Goal: Task Accomplishment & Management: Manage account settings

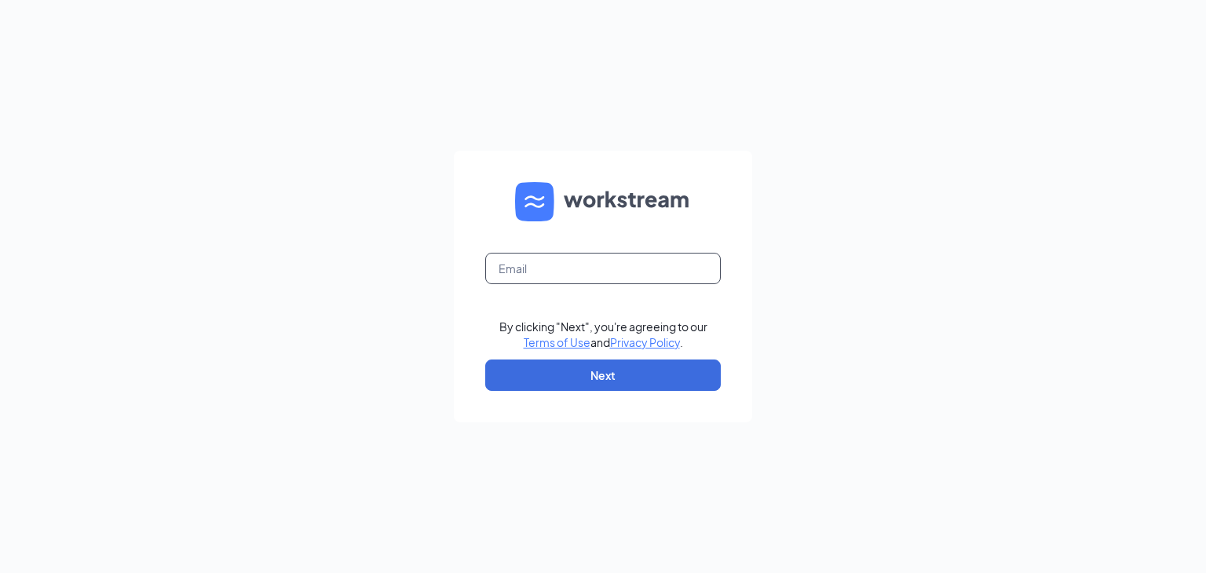
click at [543, 261] on input "text" at bounding box center [603, 268] width 236 height 31
type input "[EMAIL_ADDRESS][DOMAIN_NAME]"
click at [598, 365] on button "Next" at bounding box center [603, 375] width 236 height 31
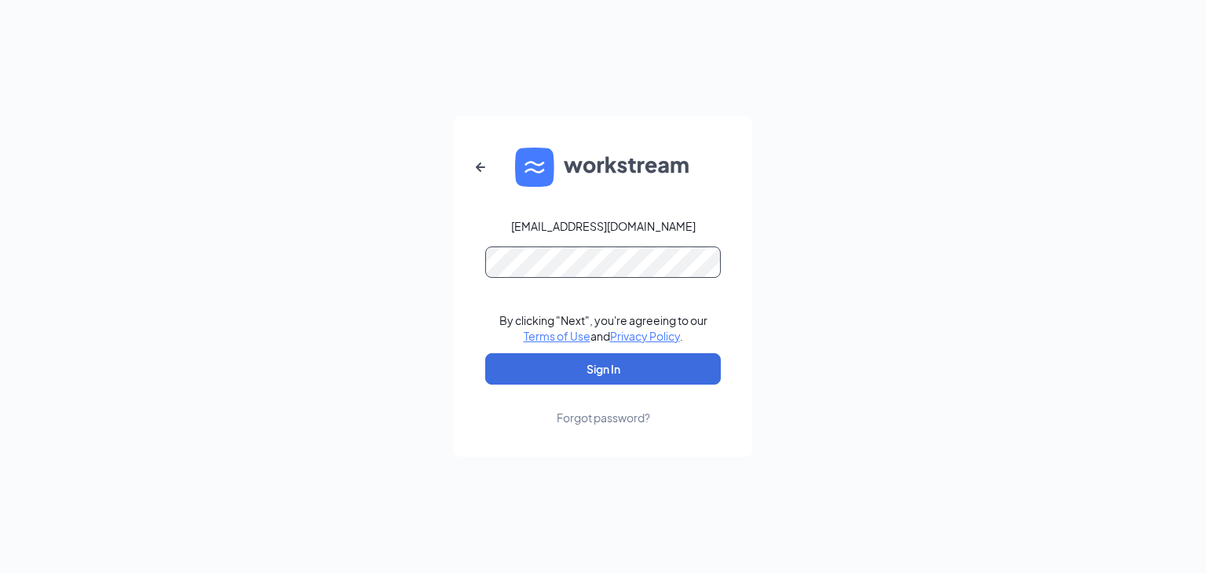
click at [485, 353] on button "Sign In" at bounding box center [603, 368] width 236 height 31
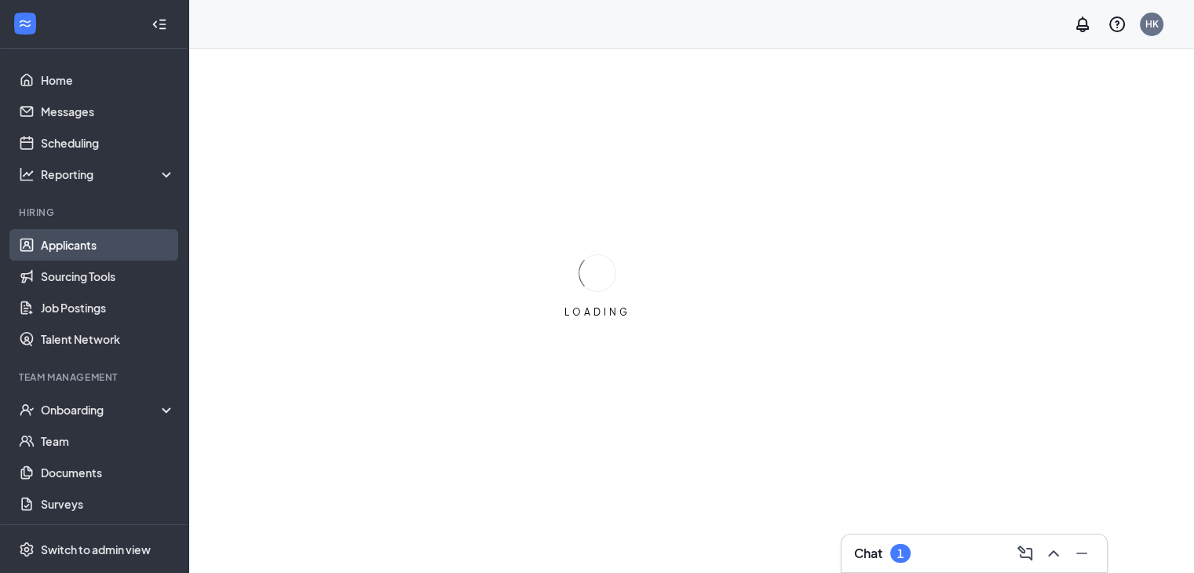
click at [86, 245] on link "Applicants" at bounding box center [108, 244] width 134 height 31
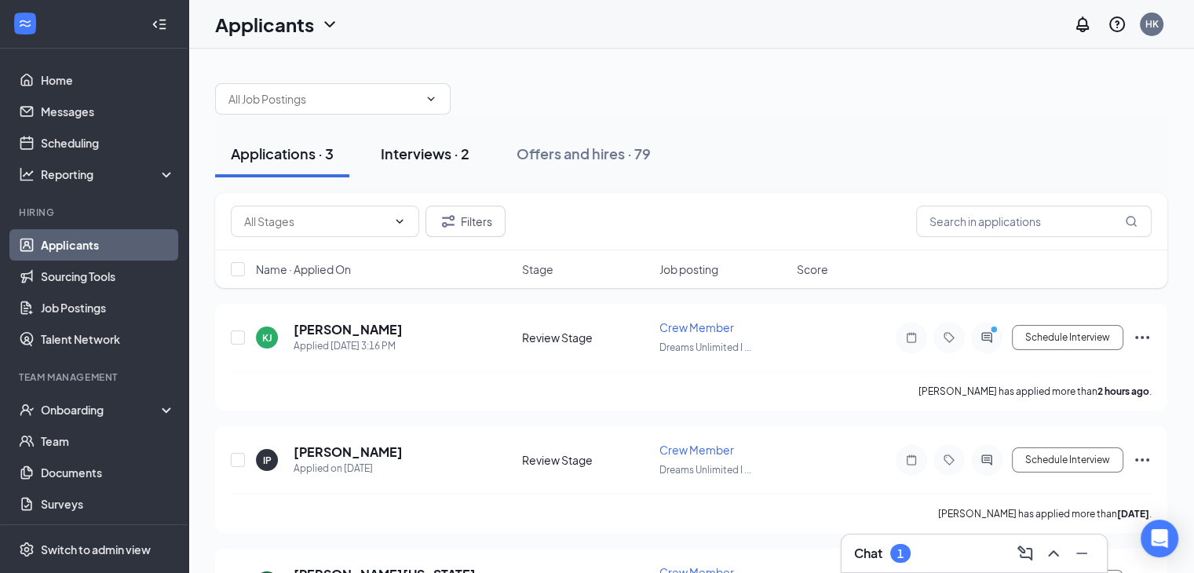
click at [430, 148] on div "Interviews · 2" at bounding box center [425, 154] width 89 height 20
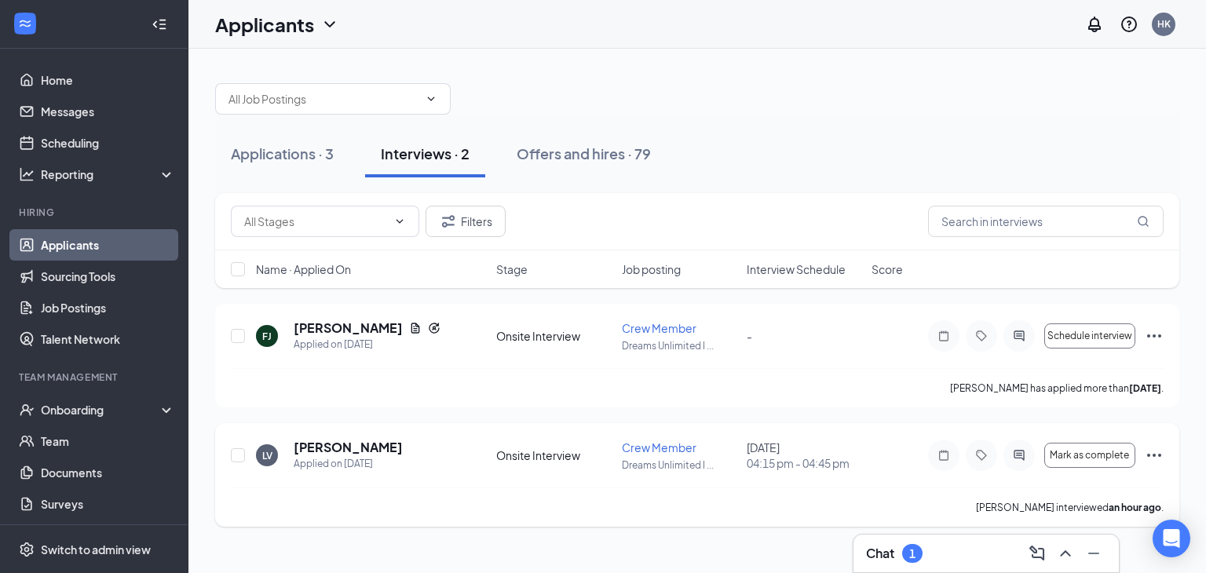
click at [1146, 456] on icon "Ellipses" at bounding box center [1154, 455] width 19 height 19
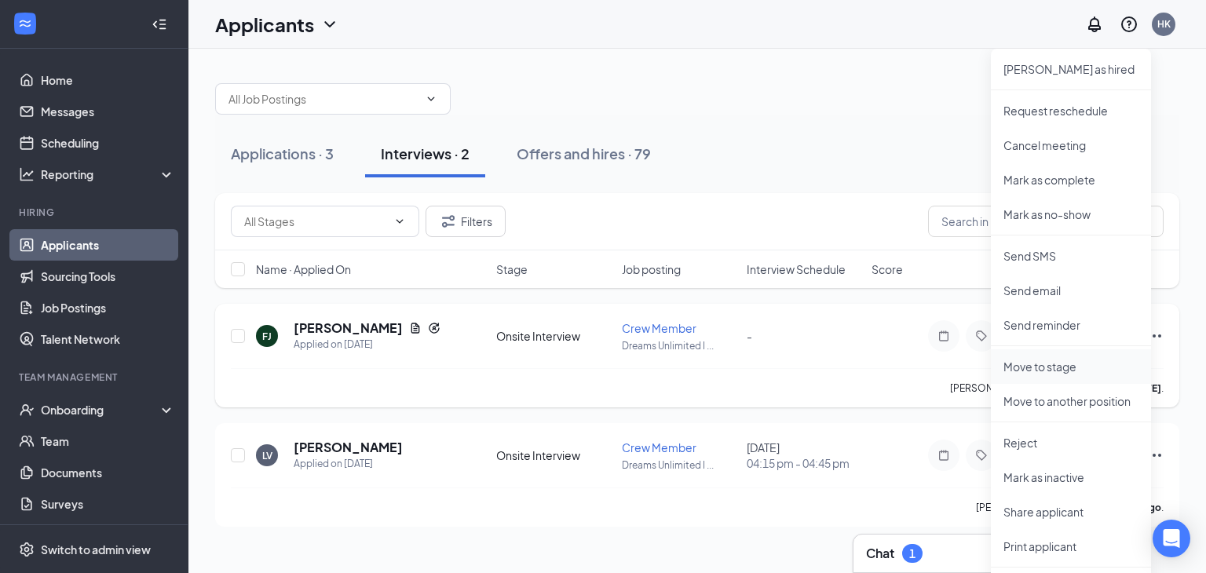
click at [1037, 356] on li "Move to stage" at bounding box center [1071, 366] width 160 height 35
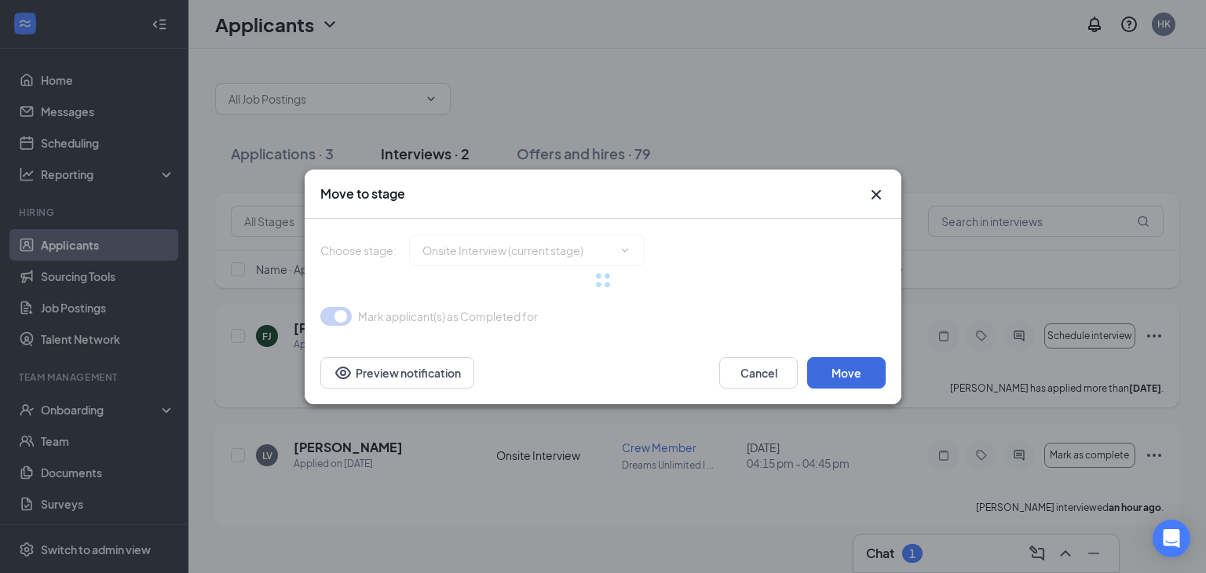
type input "Hiring Complete (final stage)"
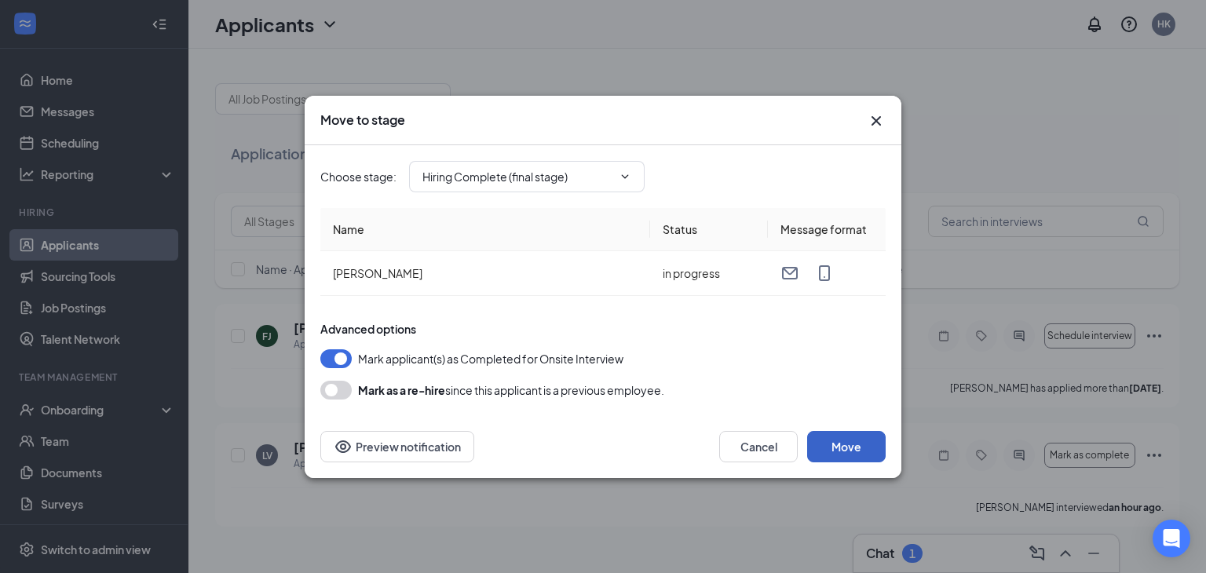
click at [843, 455] on button "Move" at bounding box center [846, 446] width 79 height 31
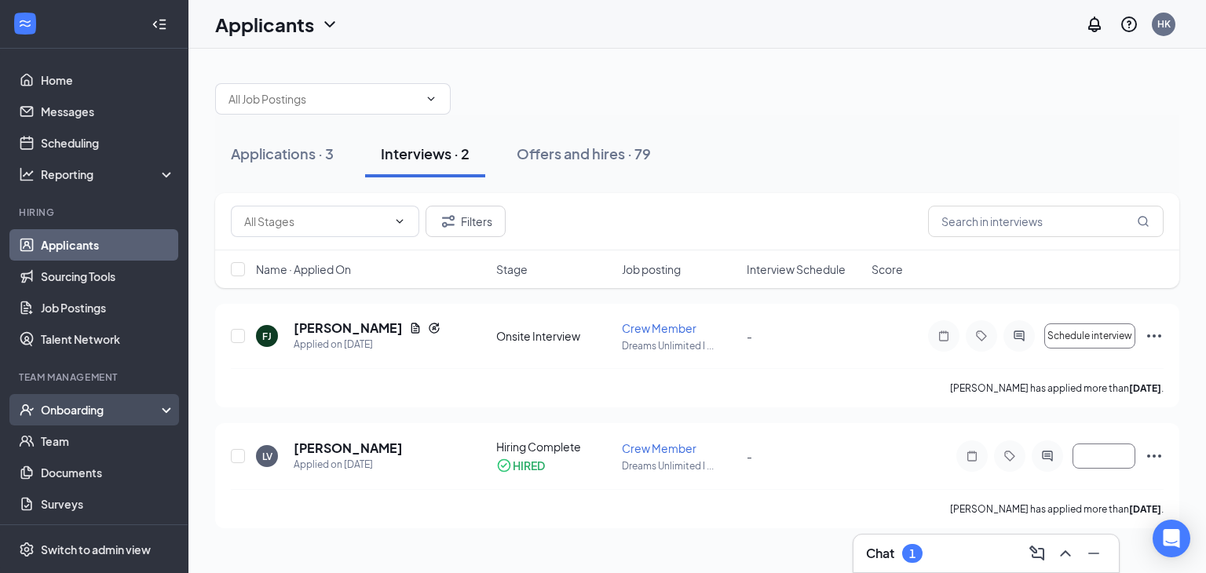
click at [75, 415] on div "Onboarding" at bounding box center [101, 410] width 121 height 16
click at [70, 442] on link "Overview" at bounding box center [108, 441] width 134 height 31
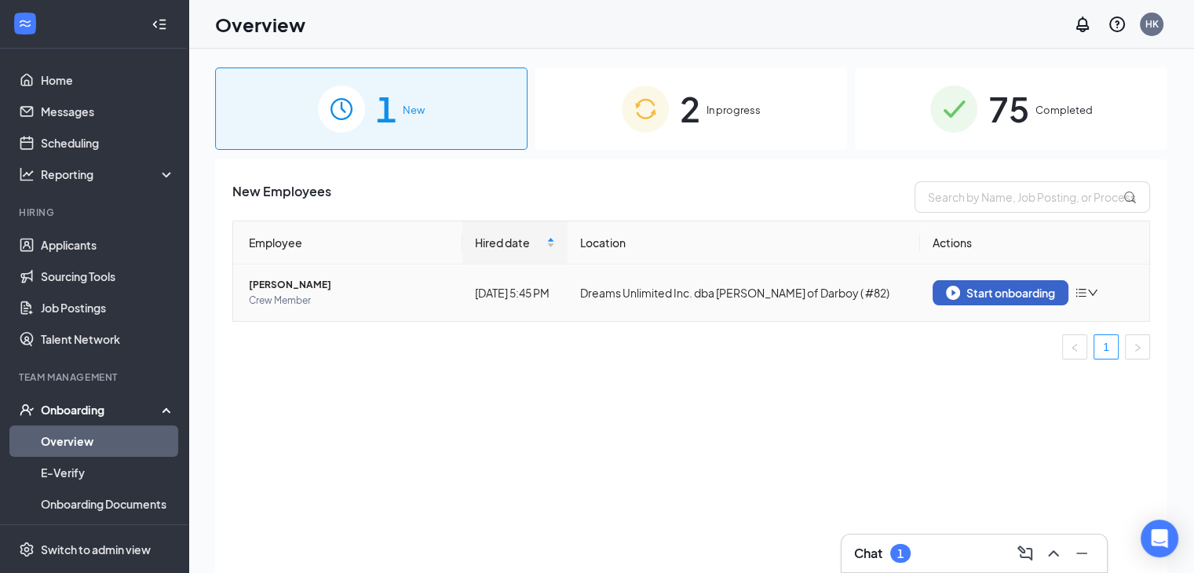
click at [991, 293] on div "Start onboarding" at bounding box center [1000, 293] width 109 height 14
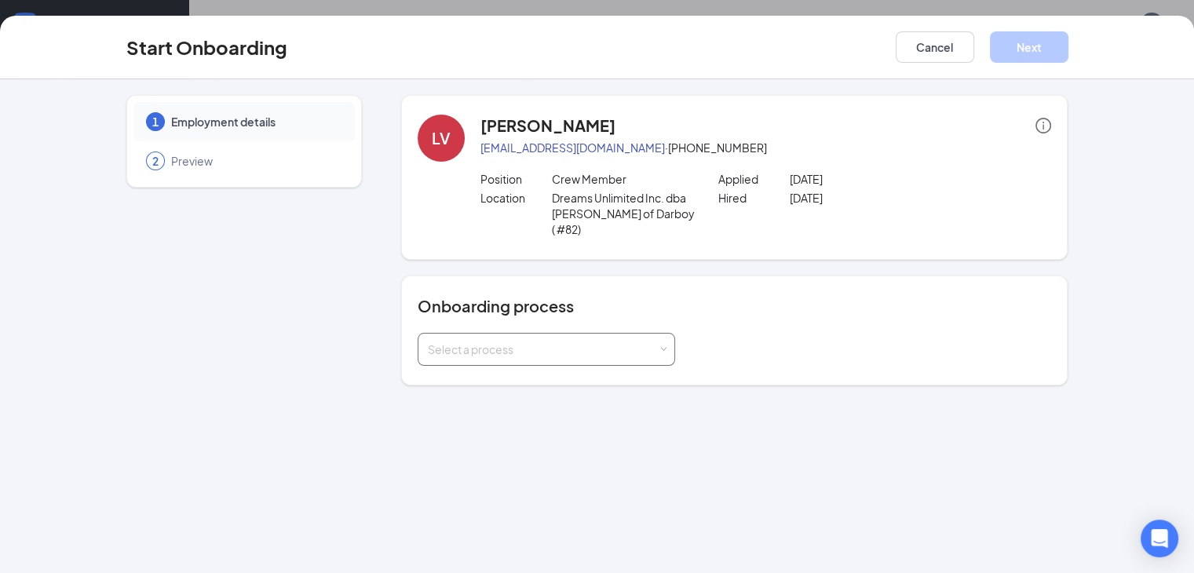
click at [660, 346] on span at bounding box center [663, 349] width 7 height 7
click at [588, 359] on li "[PERSON_NAME] - Team Member Onboarding" at bounding box center [507, 367] width 258 height 28
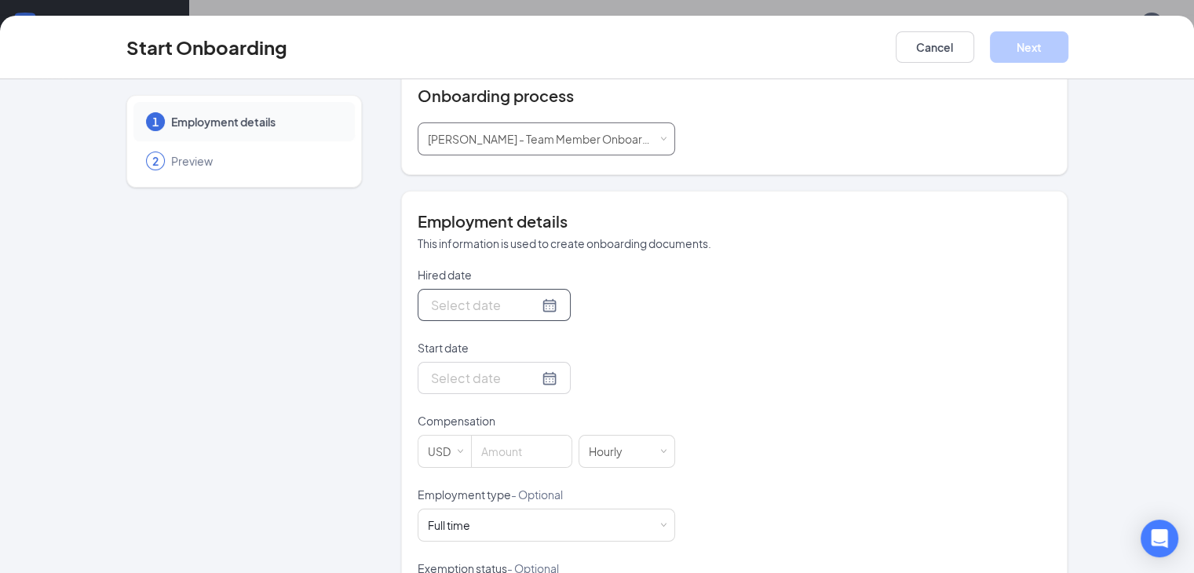
scroll to position [217, 0]
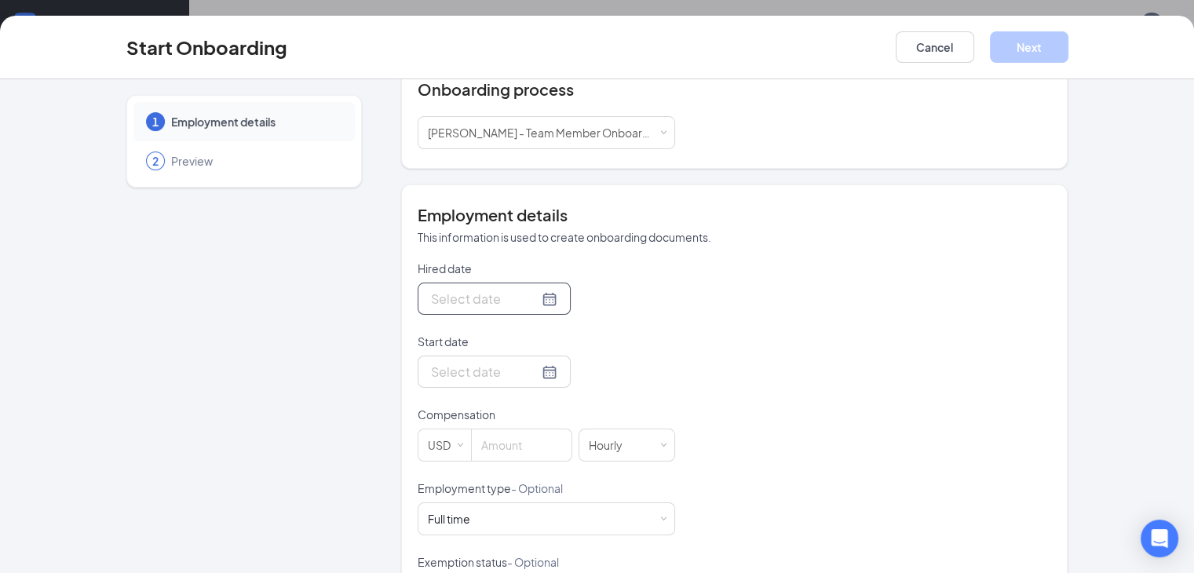
click at [490, 289] on div at bounding box center [494, 299] width 126 height 20
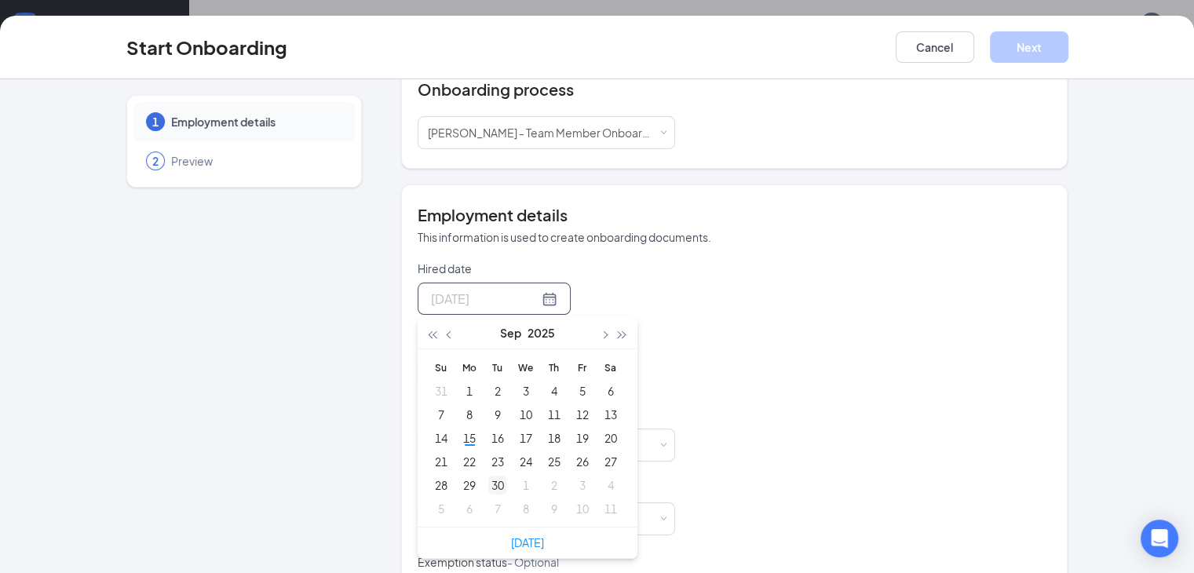
type input "[DATE]"
click at [488, 476] on div "30" at bounding box center [497, 485] width 19 height 19
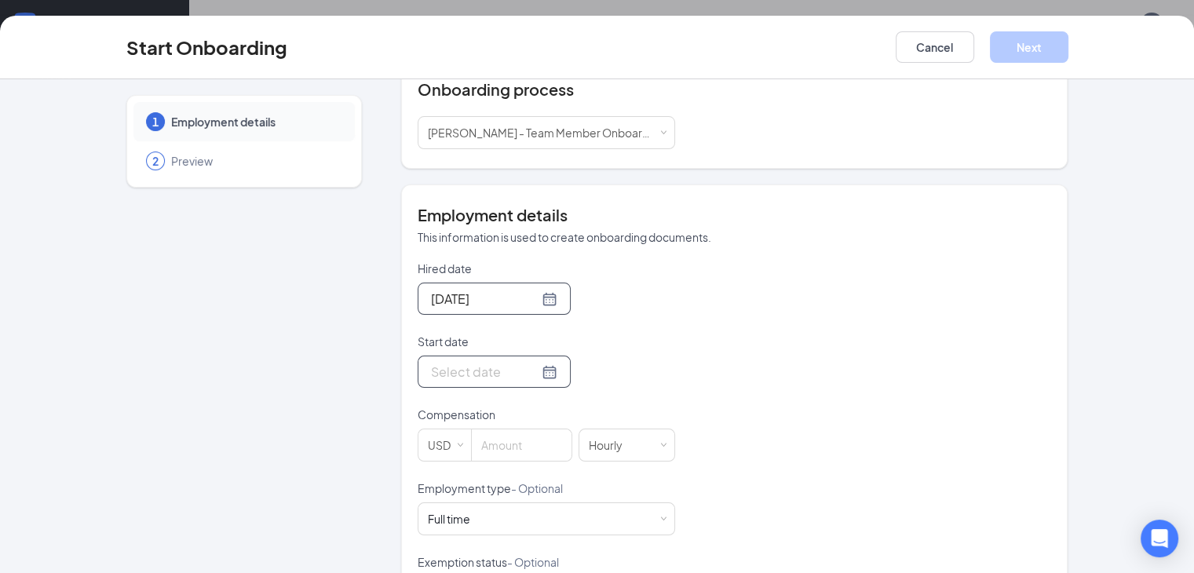
click at [496, 362] on div at bounding box center [494, 372] width 126 height 20
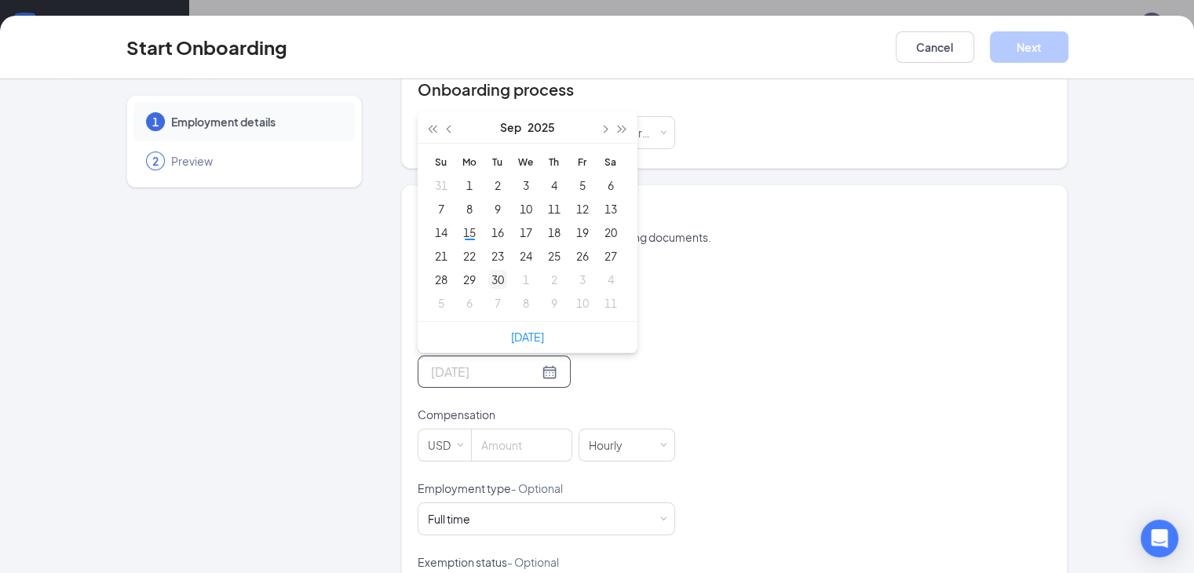
type input "[DATE]"
click at [488, 270] on div "30" at bounding box center [497, 279] width 19 height 19
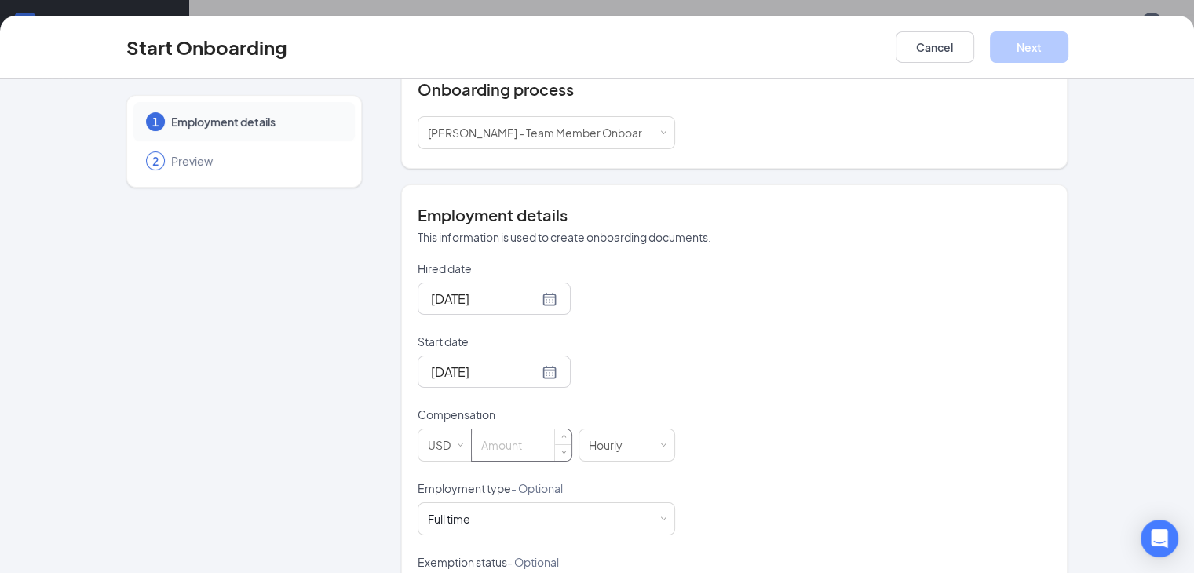
click at [477, 430] on input at bounding box center [522, 445] width 100 height 31
type input "13"
click at [485, 513] on div "Full time Works 30+ hours per week and is reasonably expected to work" at bounding box center [546, 518] width 237 height 31
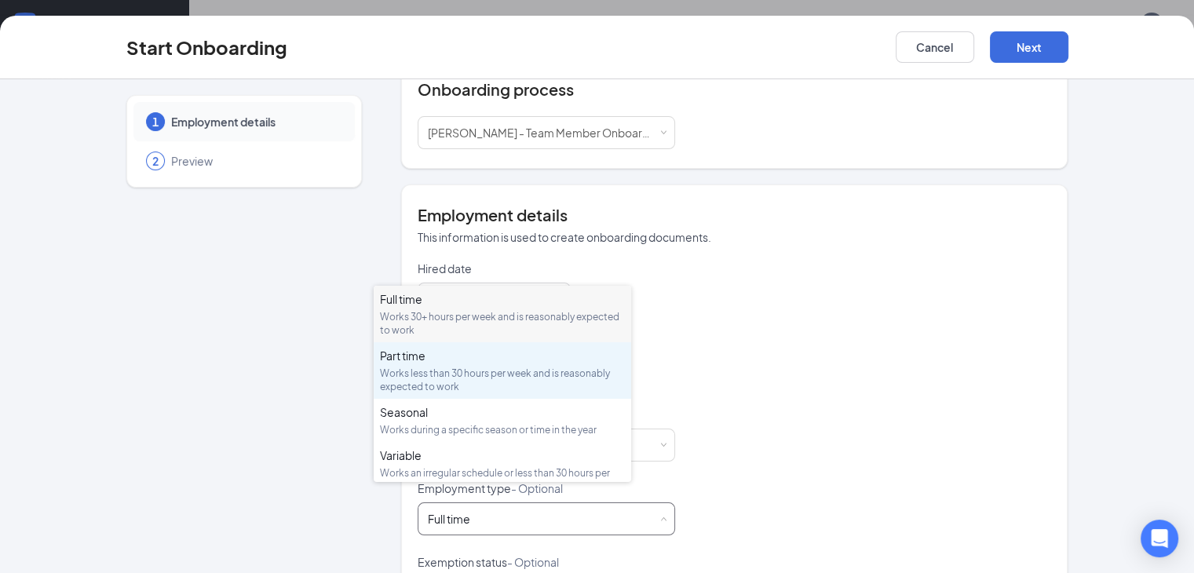
click at [465, 376] on div "Works less than 30 hours per week and is reasonably expected to work" at bounding box center [502, 380] width 245 height 27
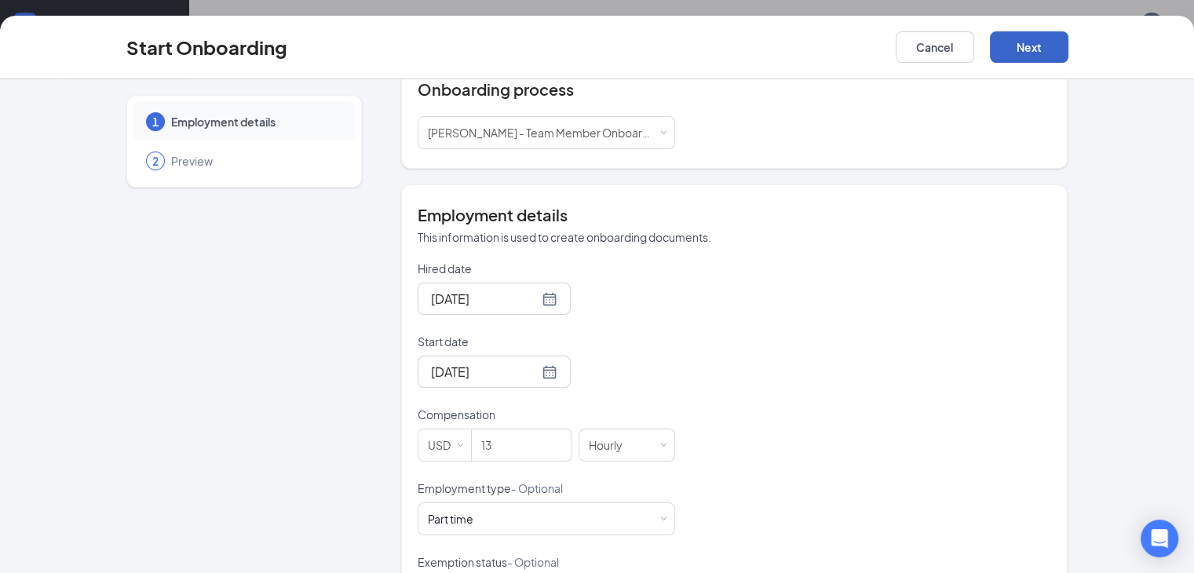
click at [1069, 56] on button "Next" at bounding box center [1029, 46] width 79 height 31
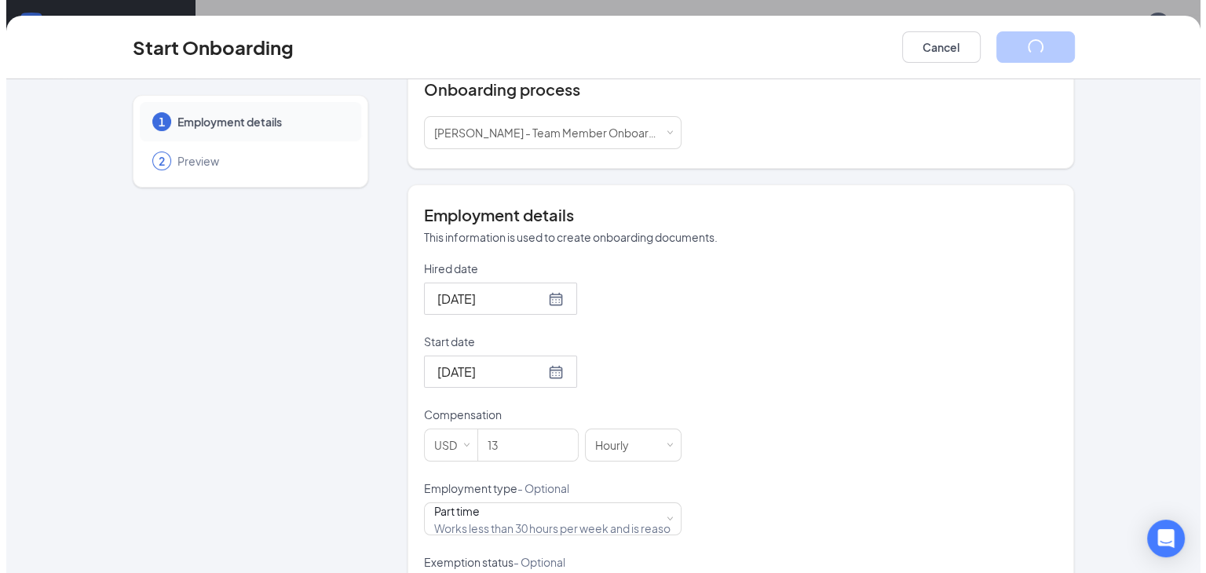
scroll to position [0, 0]
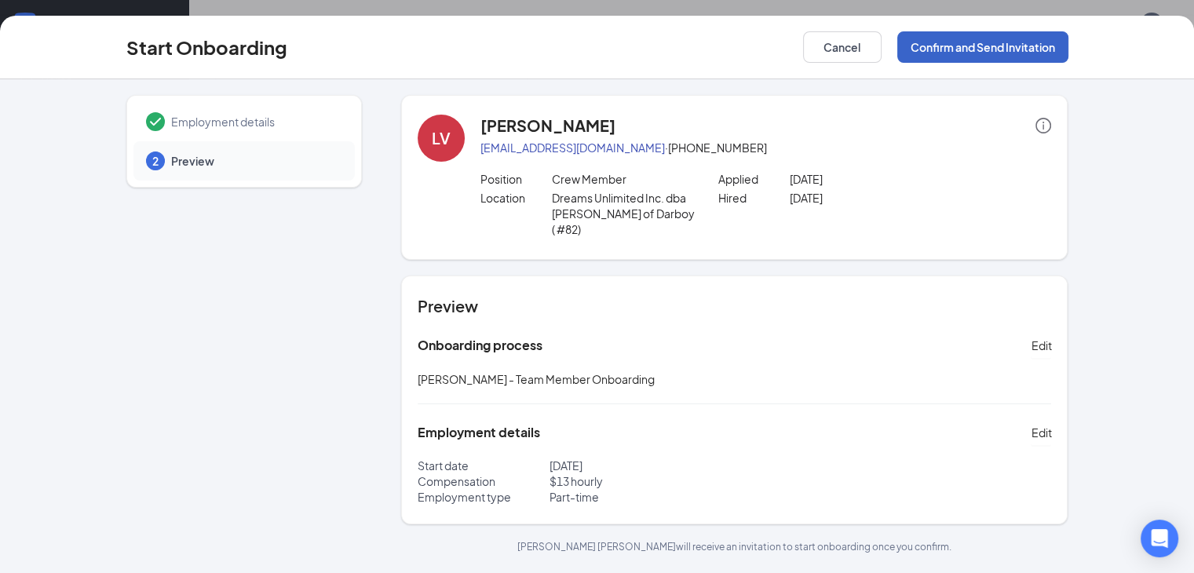
click at [1069, 53] on button "Confirm and Send Invitation" at bounding box center [982, 46] width 171 height 31
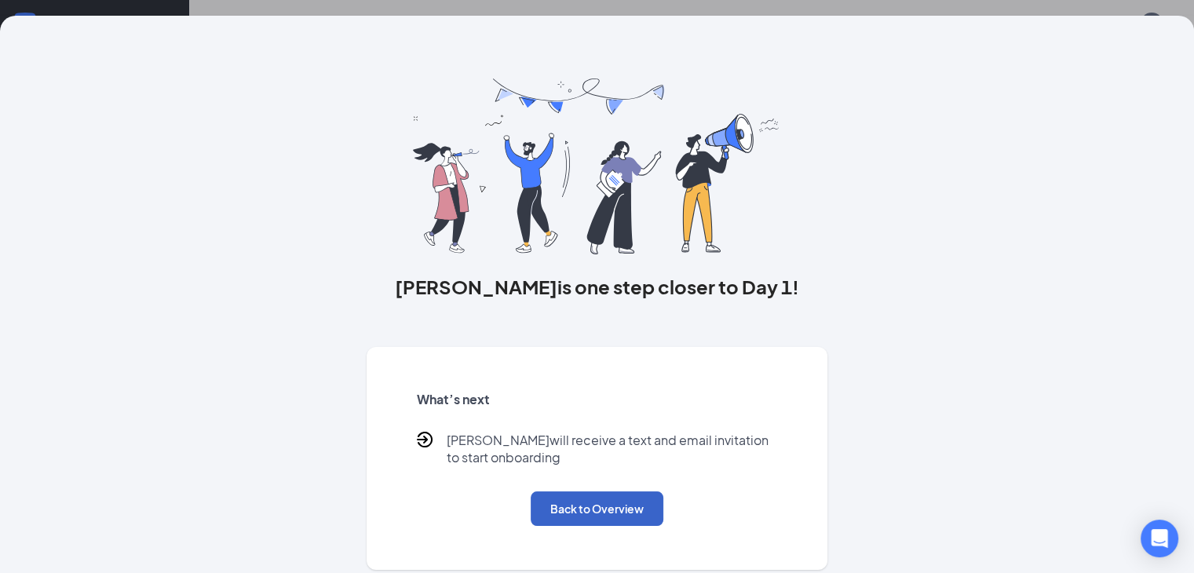
click at [594, 526] on button "Back to Overview" at bounding box center [597, 509] width 133 height 35
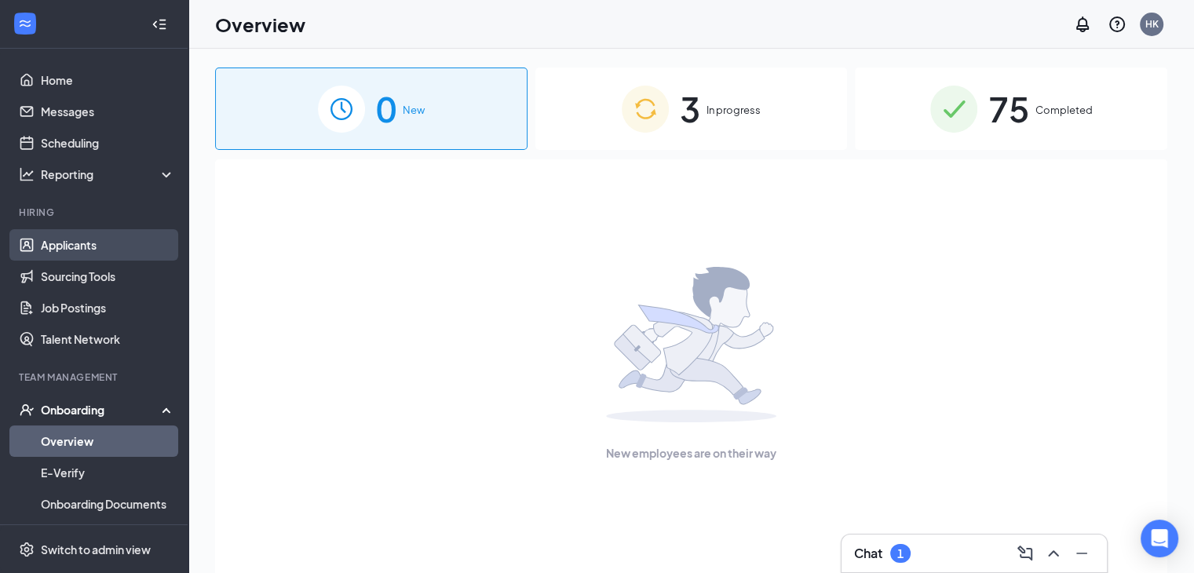
click at [77, 241] on link "Applicants" at bounding box center [108, 244] width 134 height 31
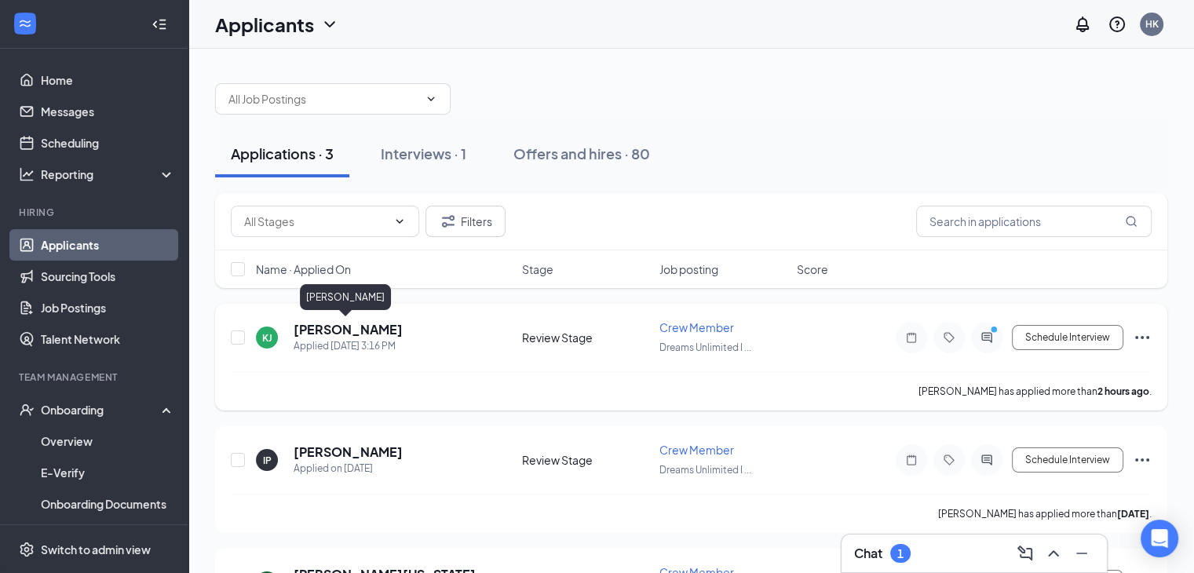
click at [349, 327] on h5 "[PERSON_NAME]" at bounding box center [348, 329] width 109 height 17
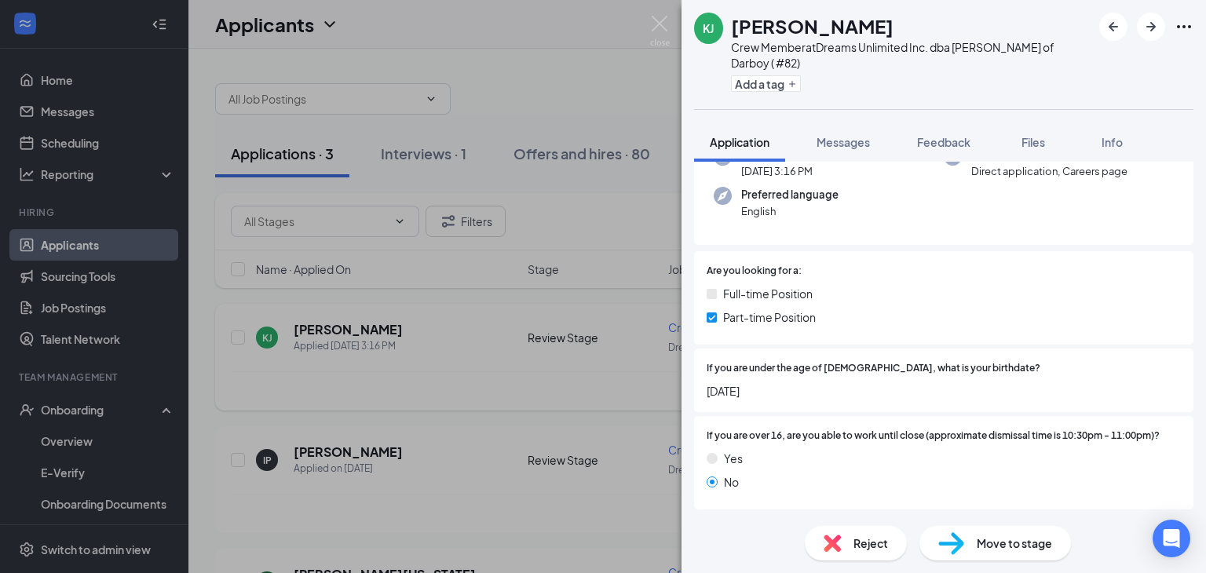
scroll to position [143, 0]
click at [992, 544] on span "Move to stage" at bounding box center [1014, 543] width 75 height 17
type input "Onsite Interview (next stage)"
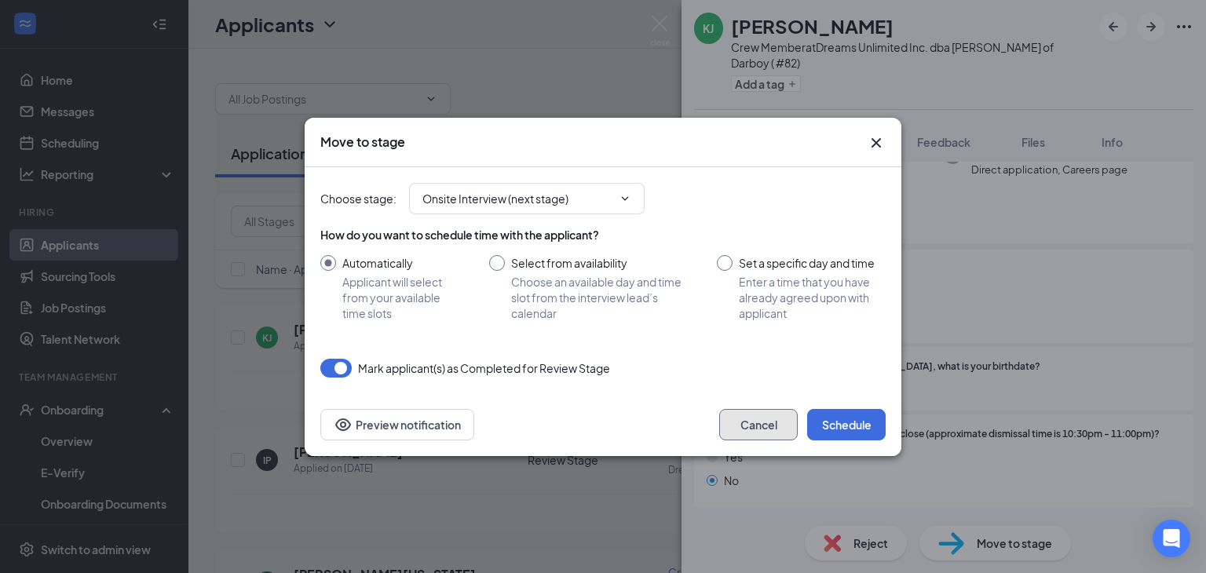
click at [766, 422] on button "Cancel" at bounding box center [758, 424] width 79 height 31
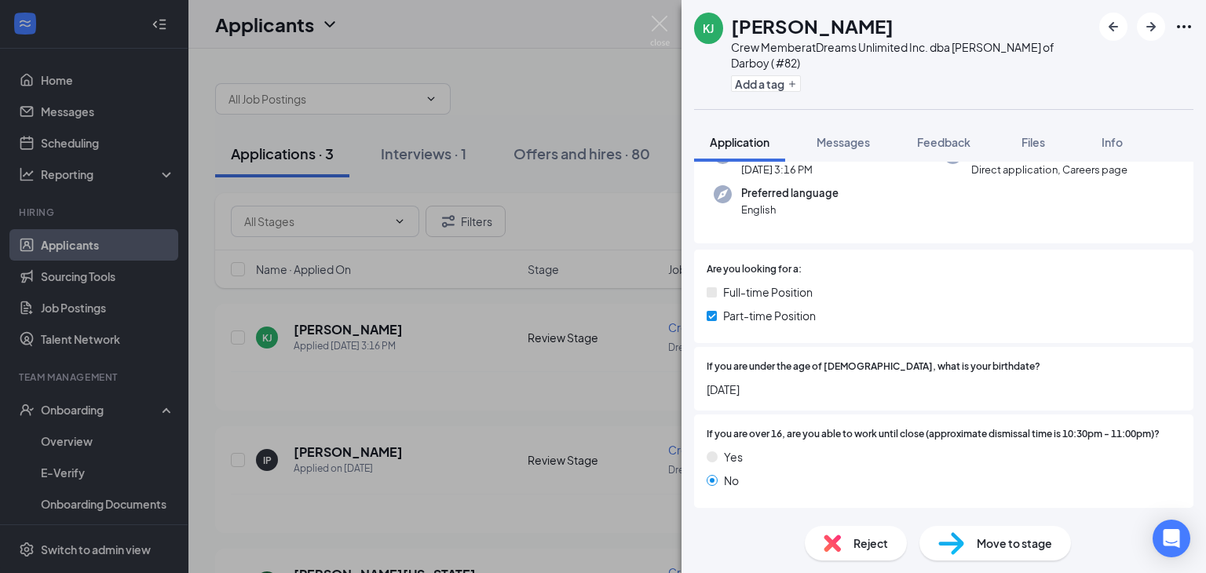
click at [843, 552] on div "Reject" at bounding box center [856, 543] width 102 height 35
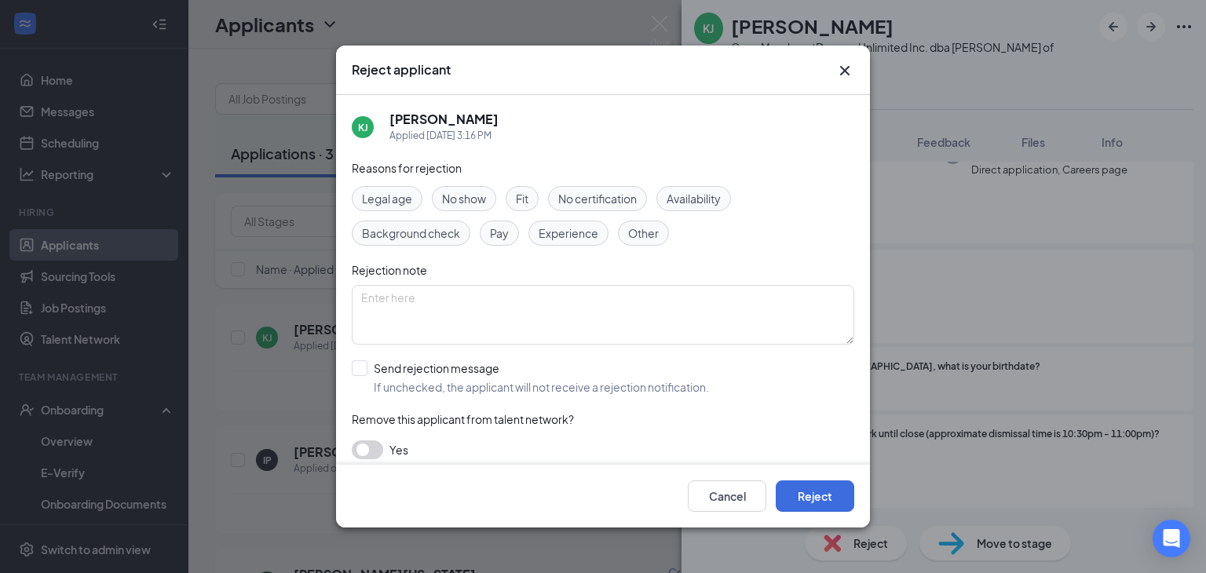
click at [638, 236] on span "Other" at bounding box center [643, 233] width 31 height 17
click at [367, 360] on input "Send rejection message If unchecked, the applicant will not receive a rejection…" at bounding box center [530, 377] width 357 height 35
checkbox input "true"
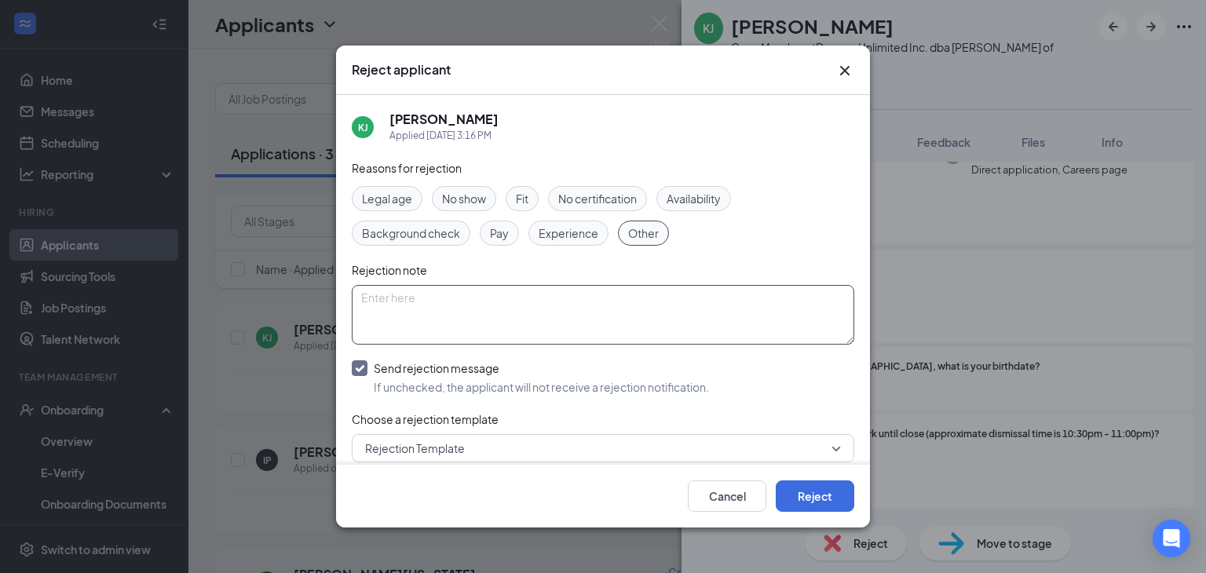
click at [391, 331] on textarea at bounding box center [603, 315] width 503 height 60
type textarea "At capacity for 14/[DEMOGRAPHIC_DATA]'s"
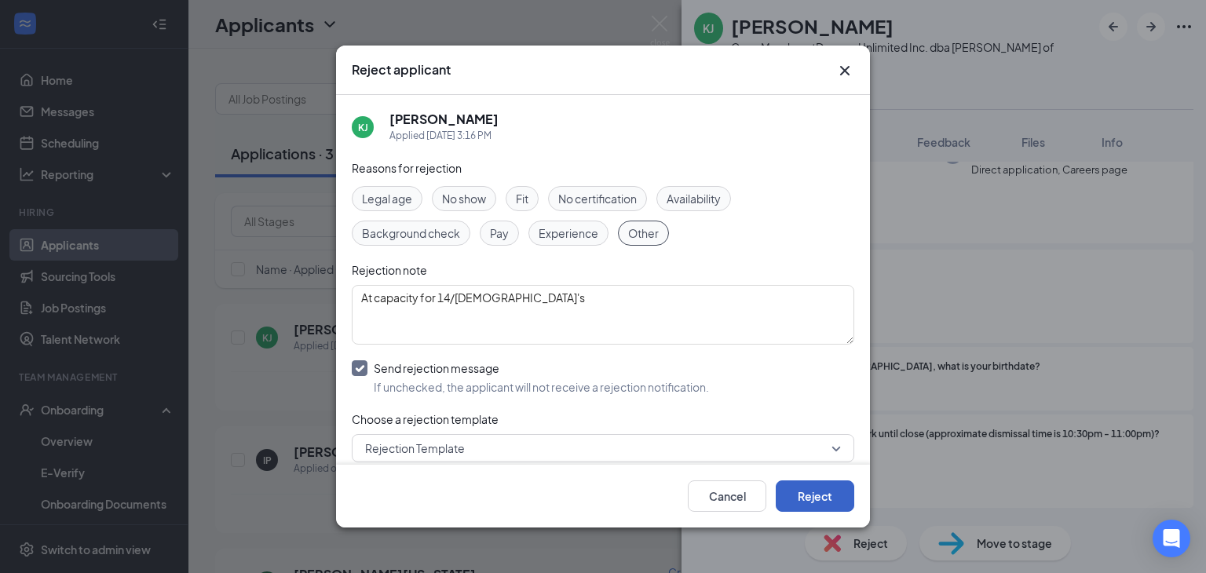
click at [807, 495] on button "Reject" at bounding box center [815, 496] width 79 height 31
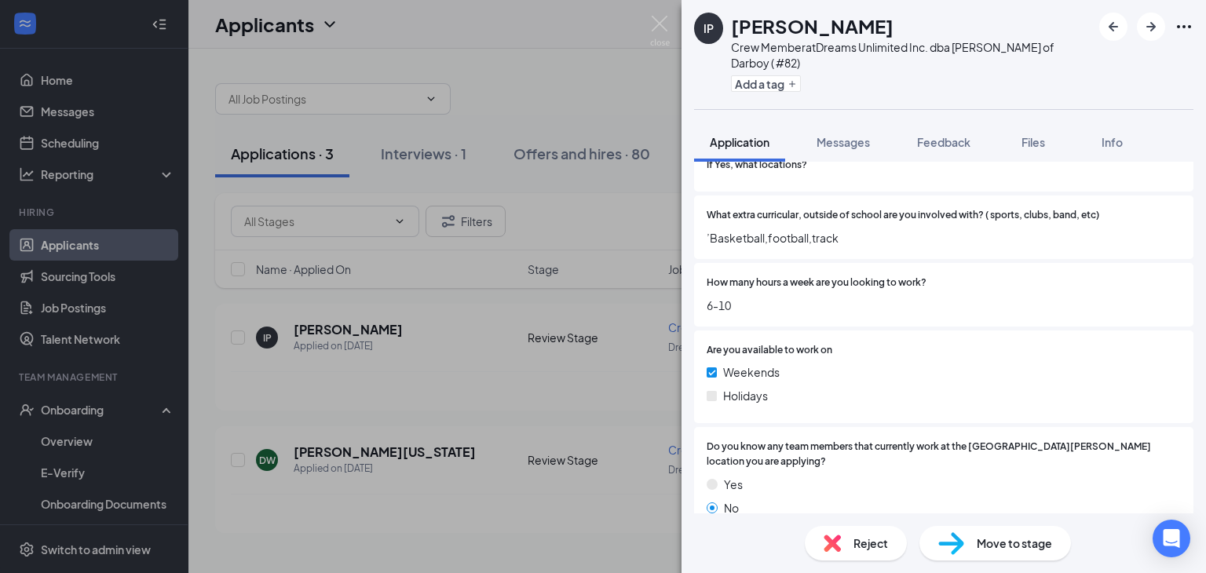
scroll to position [1098, 0]
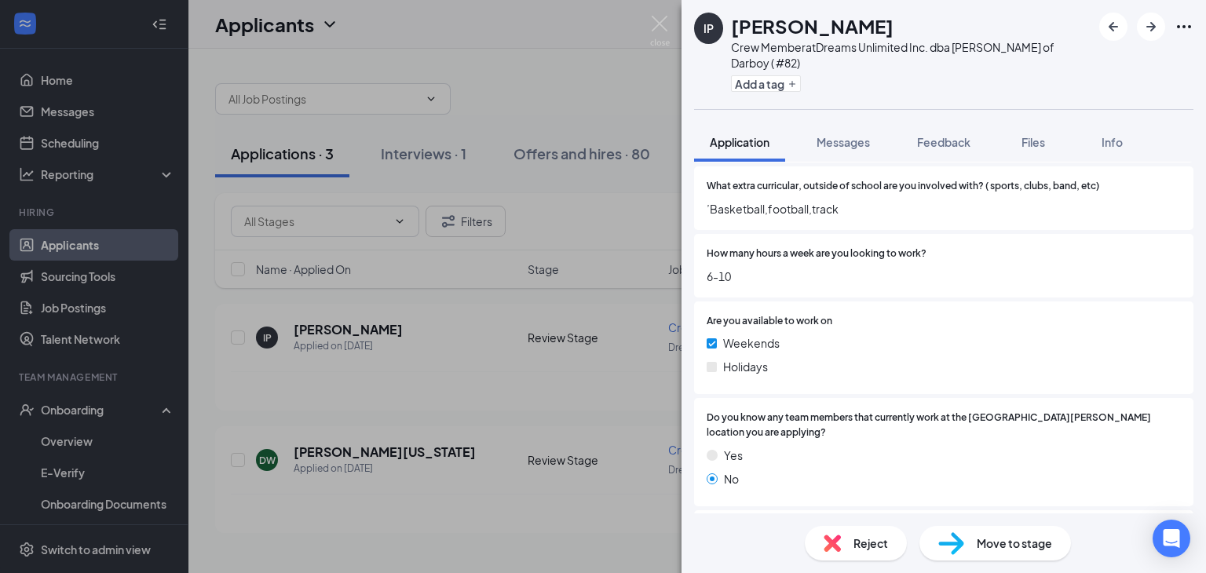
click at [857, 543] on span "Reject" at bounding box center [871, 543] width 35 height 17
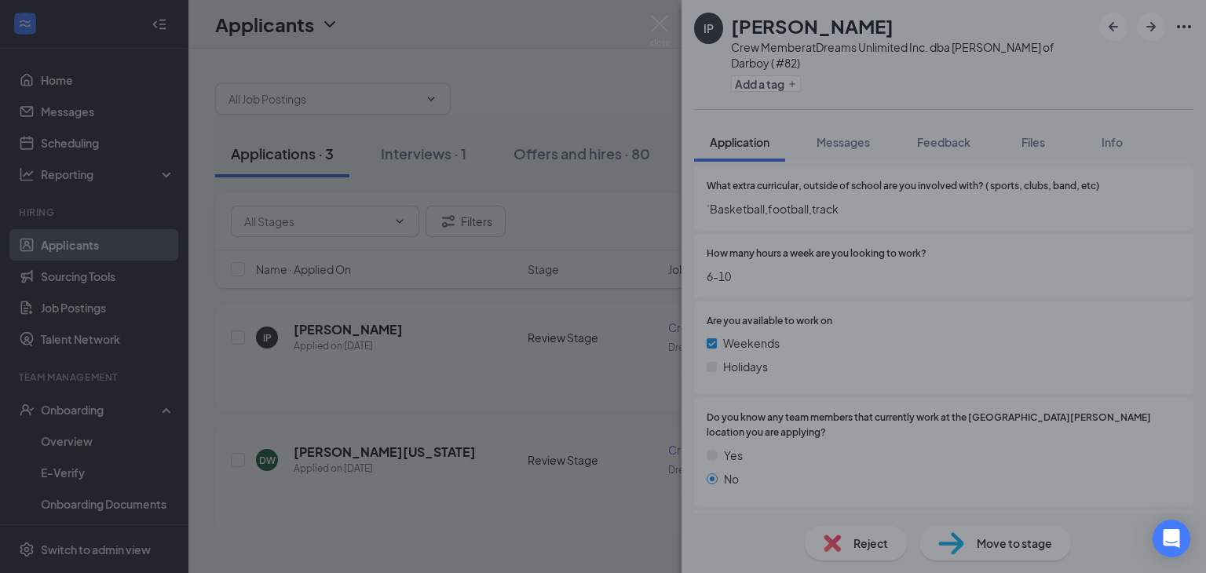
scroll to position [1091, 0]
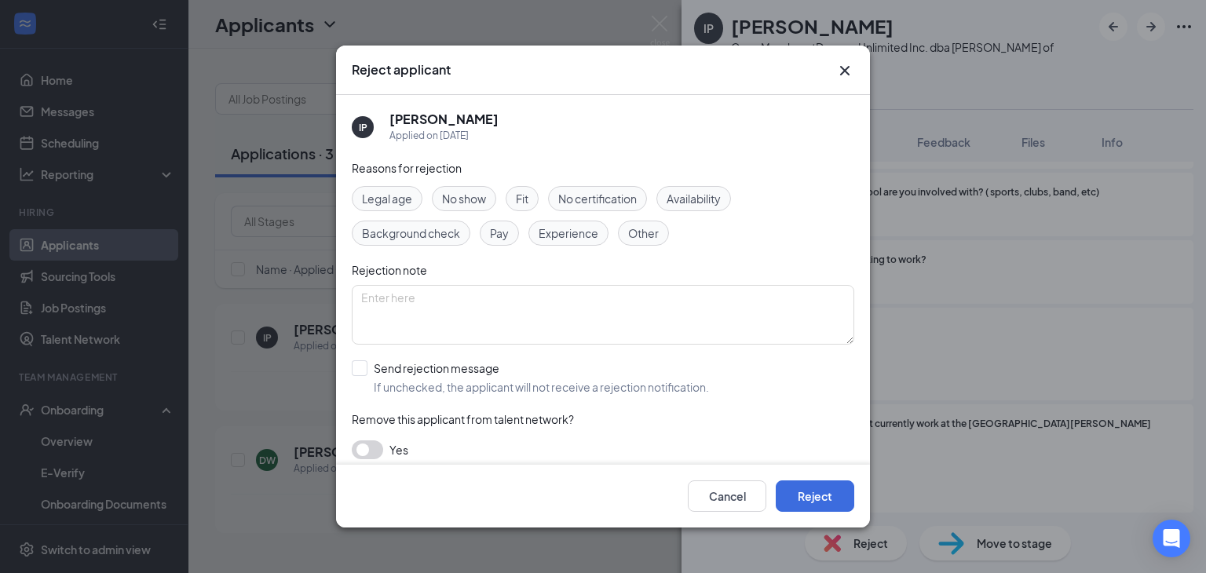
click at [638, 235] on span "Other" at bounding box center [643, 233] width 31 height 17
click at [358, 369] on input "Send rejection message If unchecked, the applicant will not receive a rejection…" at bounding box center [530, 377] width 357 height 35
checkbox input "true"
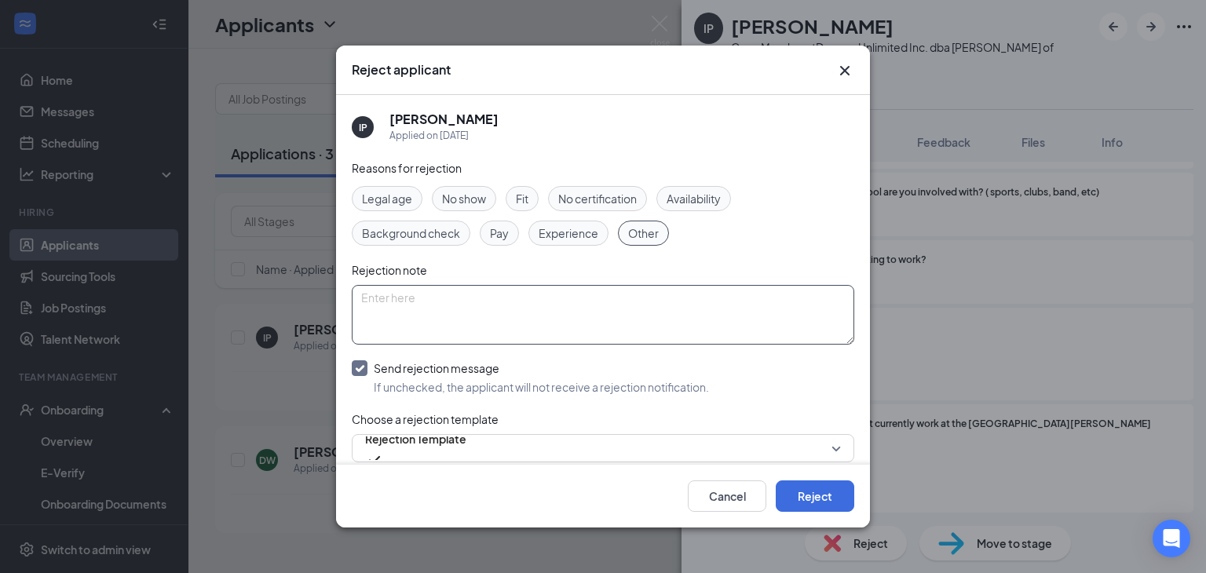
click at [404, 313] on textarea at bounding box center [603, 315] width 503 height 60
type textarea "At capacity for 14/[DEMOGRAPHIC_DATA]'s"
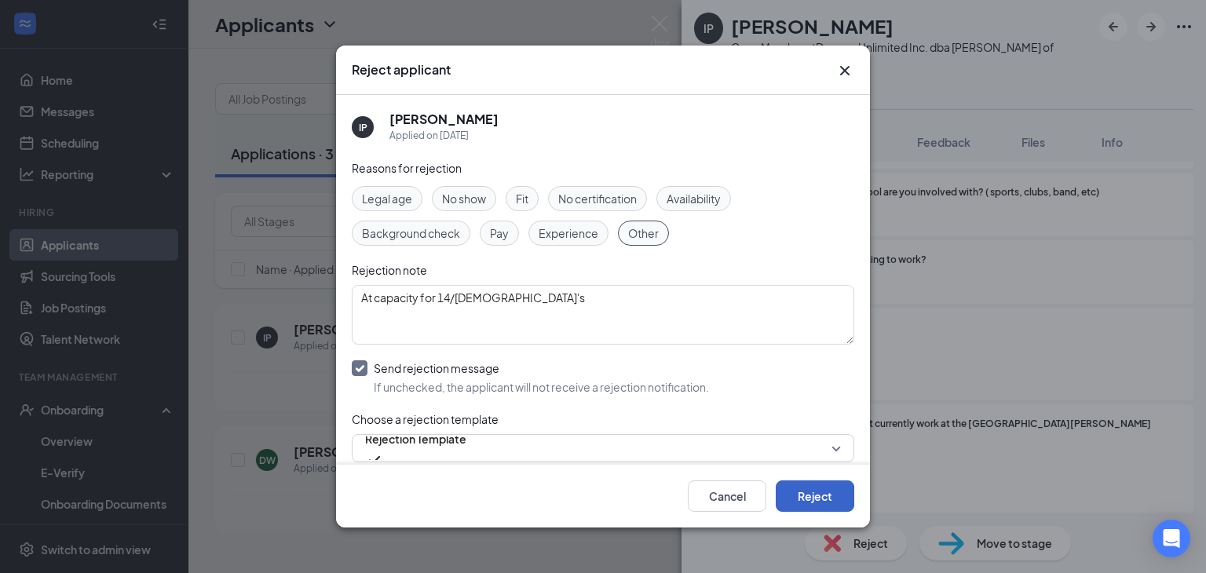
click at [801, 494] on button "Reject" at bounding box center [815, 496] width 79 height 31
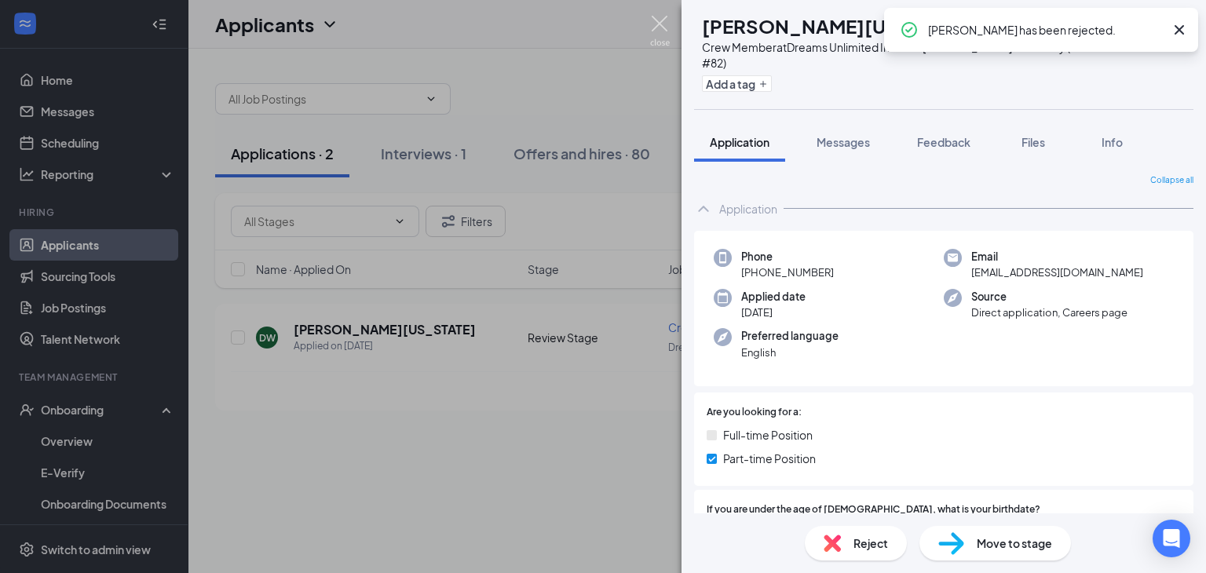
click at [664, 21] on img at bounding box center [660, 31] width 20 height 31
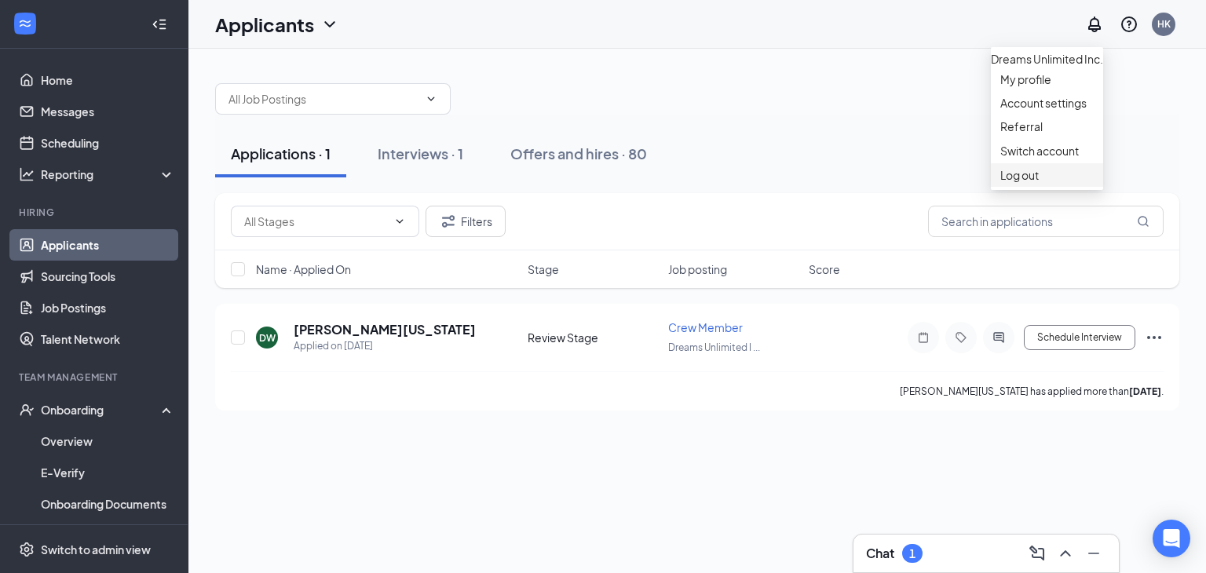
click at [1013, 187] on li "Log out" at bounding box center [1047, 175] width 112 height 24
